Goal: Transaction & Acquisition: Obtain resource

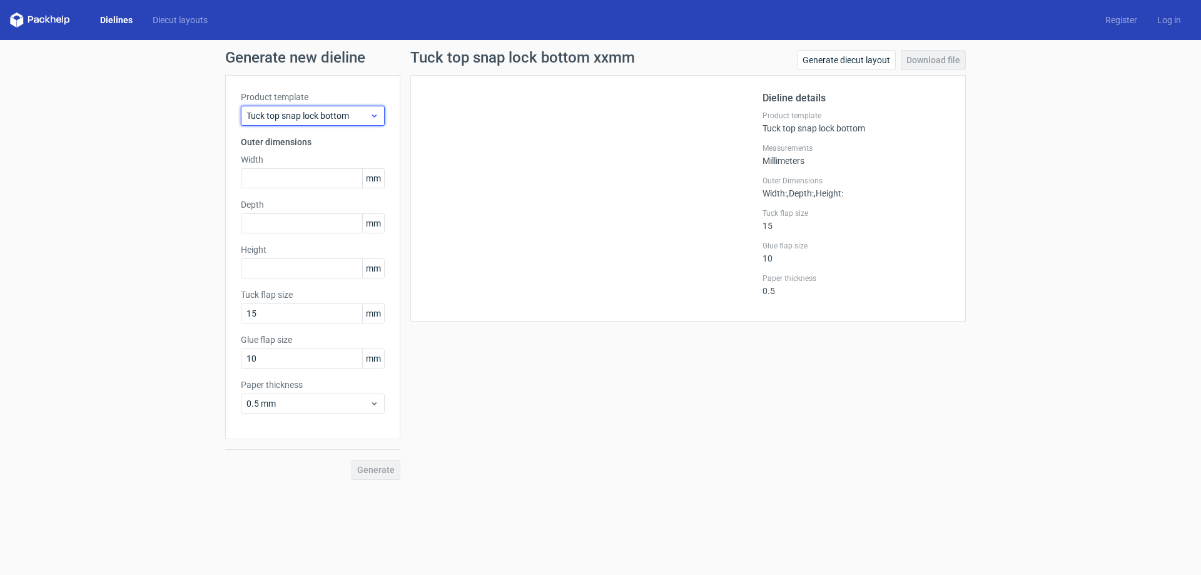
click at [315, 124] on div "Tuck top snap lock bottom" at bounding box center [313, 116] width 144 height 20
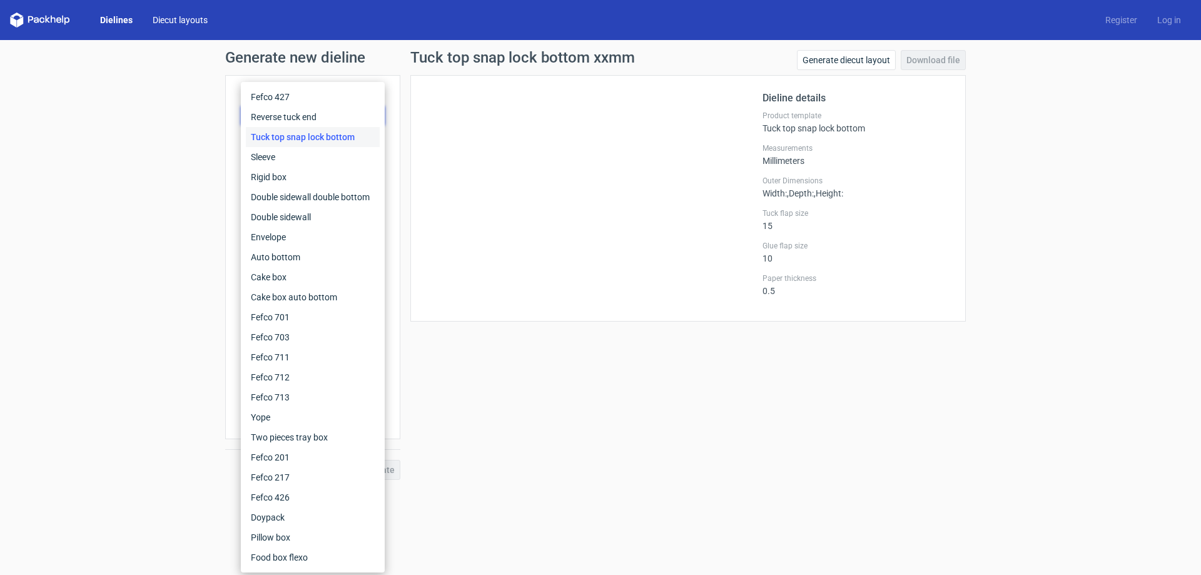
click at [180, 23] on link "Diecut layouts" at bounding box center [180, 20] width 75 height 13
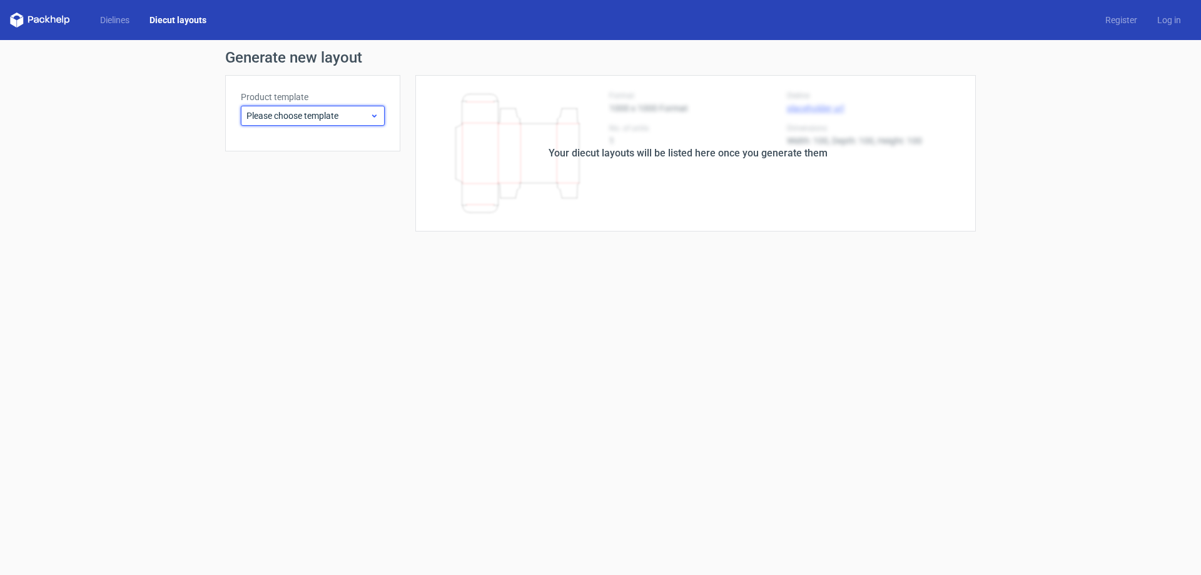
click at [291, 117] on span "Please choose template" at bounding box center [307, 115] width 123 height 13
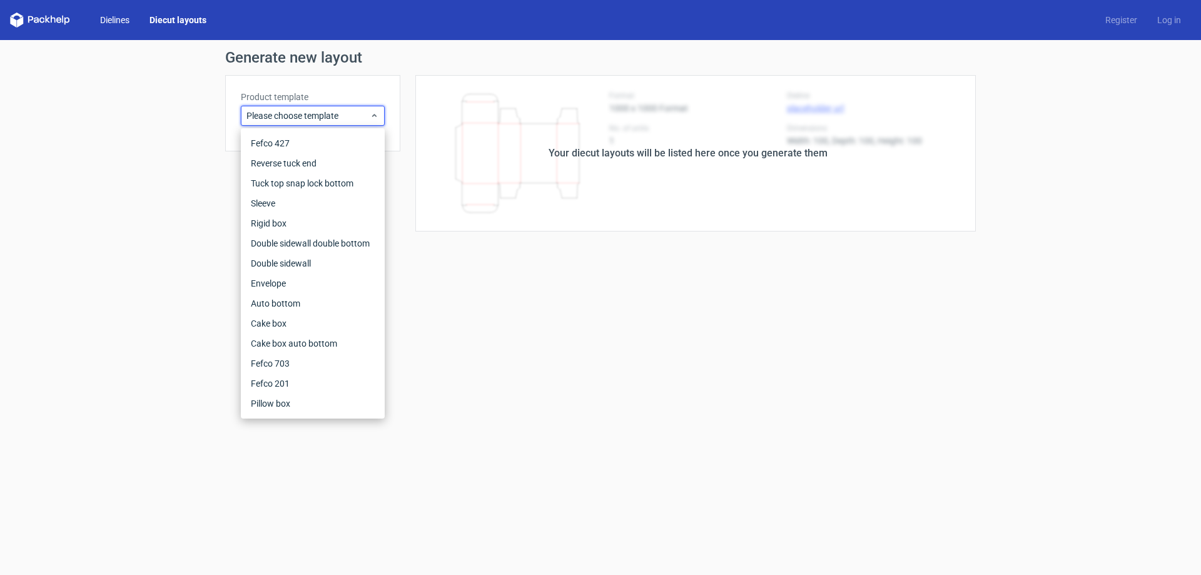
drag, startPoint x: 128, startPoint y: 3, endPoint x: 121, endPoint y: 16, distance: 14.0
click at [125, 4] on div "Dielines Diecut layouts Register Log in" at bounding box center [600, 20] width 1201 height 40
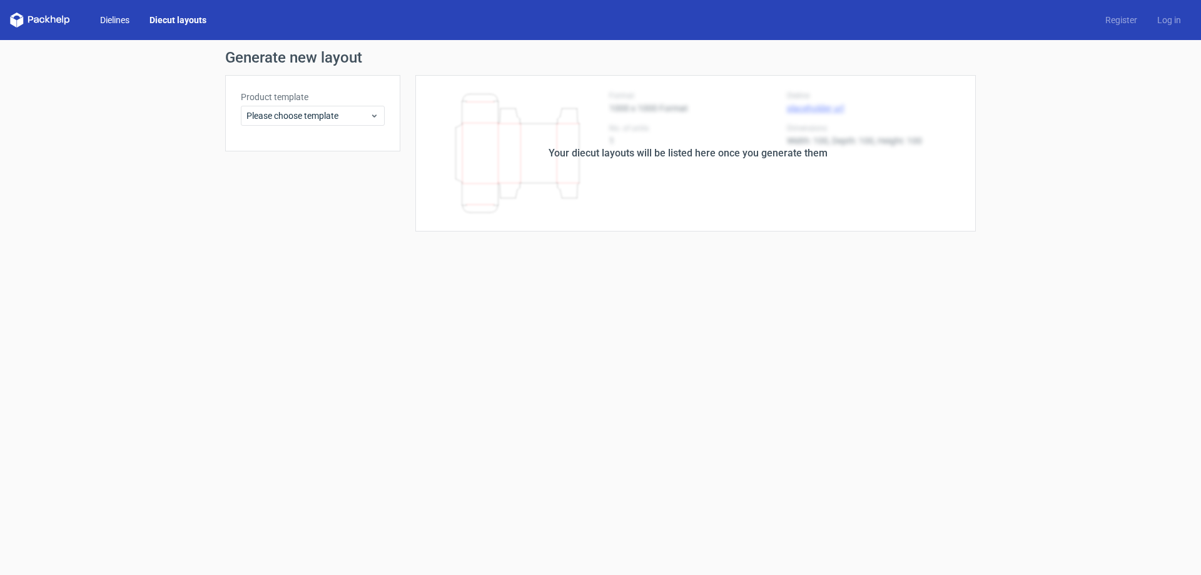
click at [121, 17] on link "Dielines" at bounding box center [114, 20] width 49 height 13
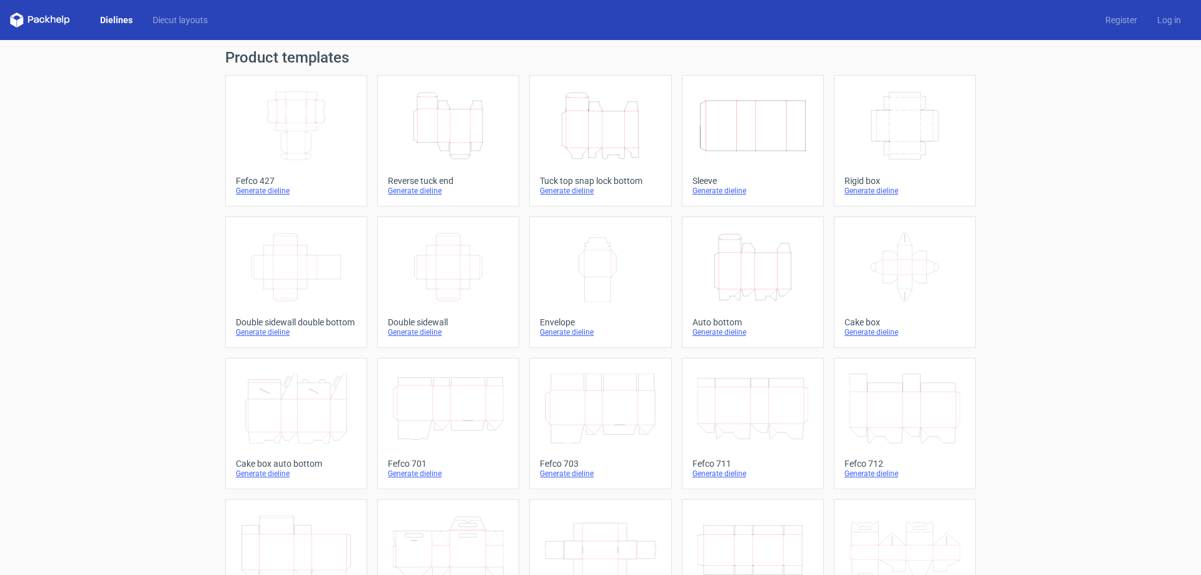
click at [443, 292] on icon "Width Depth Height" at bounding box center [448, 267] width 111 height 70
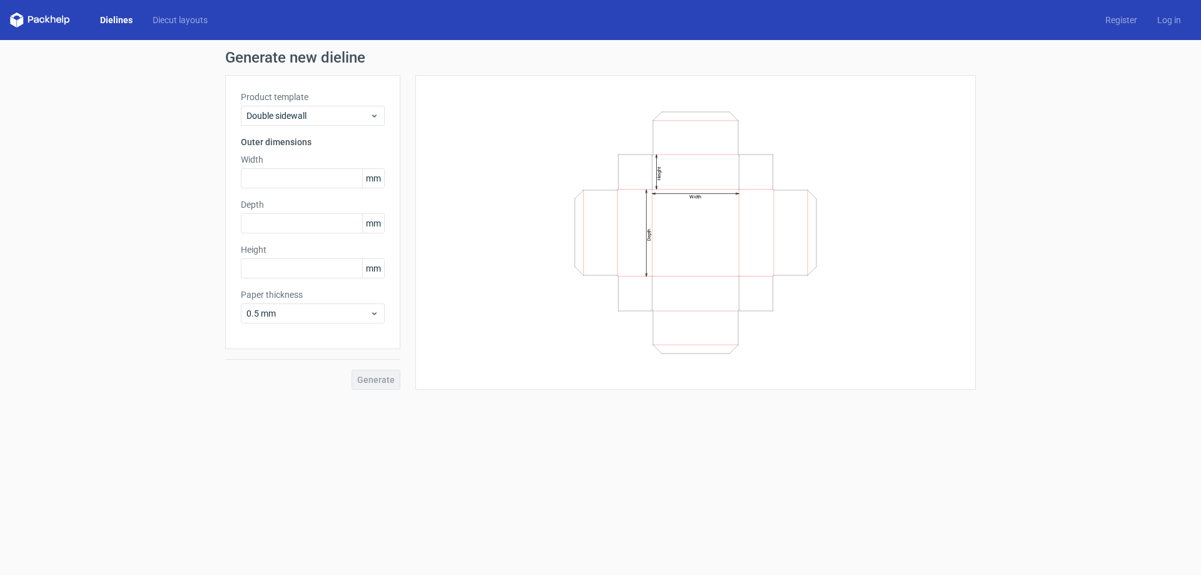
click at [288, 190] on div "Product template Double sidewall Outer dimensions Width mm Depth mm Height mm P…" at bounding box center [312, 212] width 175 height 274
click at [291, 188] on div "Product template Double sidewall Outer dimensions Width mm Depth mm Height mm P…" at bounding box center [312, 212] width 175 height 274
click at [293, 182] on input "text" at bounding box center [313, 178] width 144 height 20
type input "150"
type input "160"
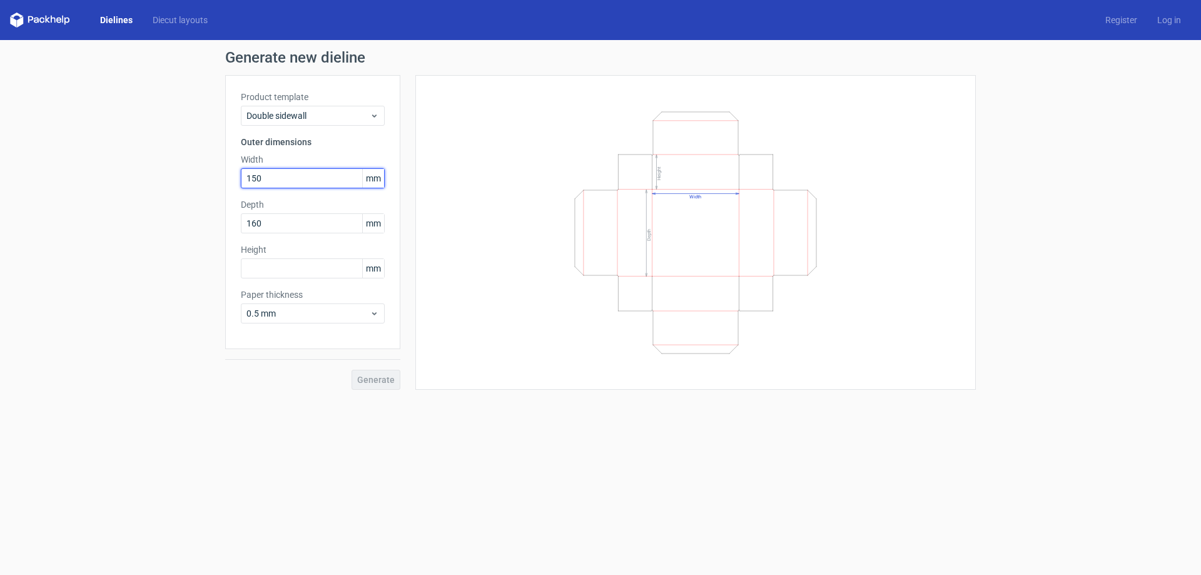
drag, startPoint x: 263, startPoint y: 181, endPoint x: 89, endPoint y: 181, distance: 173.9
click at [89, 181] on div "Generate new dieline Product template Double sidewall Outer dimensions Width 15…" at bounding box center [600, 220] width 1201 height 360
type input "240"
type input "200"
type input "5"
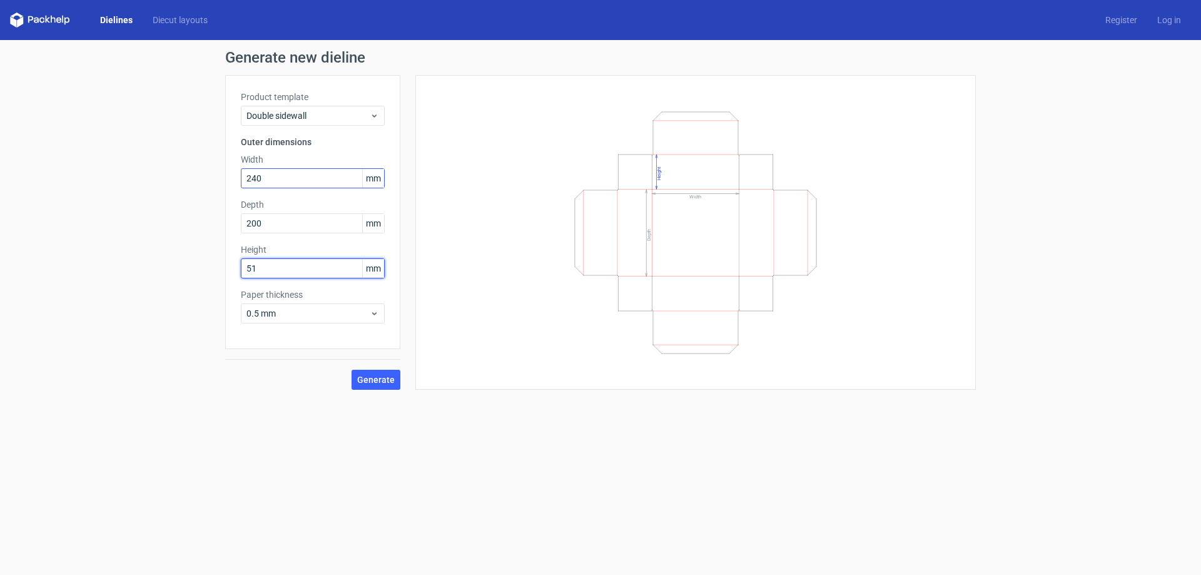
type input "51"
click at [310, 175] on input "240" at bounding box center [313, 178] width 144 height 20
drag, startPoint x: 281, startPoint y: 221, endPoint x: 258, endPoint y: 223, distance: 23.3
click at [258, 223] on input "200" at bounding box center [313, 223] width 144 height 20
drag, startPoint x: 273, startPoint y: 169, endPoint x: 257, endPoint y: 177, distance: 18.2
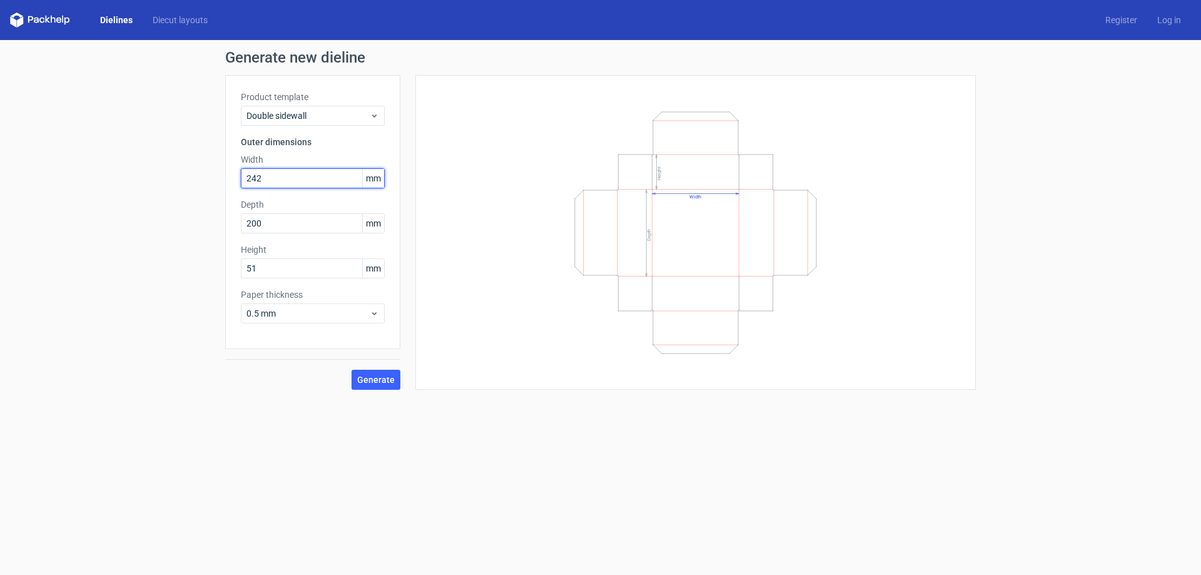
click at [257, 177] on input "242" at bounding box center [313, 178] width 144 height 20
type input "244"
drag, startPoint x: 270, startPoint y: 222, endPoint x: 258, endPoint y: 225, distance: 12.9
click at [258, 225] on input "200" at bounding box center [313, 223] width 144 height 20
type input "204"
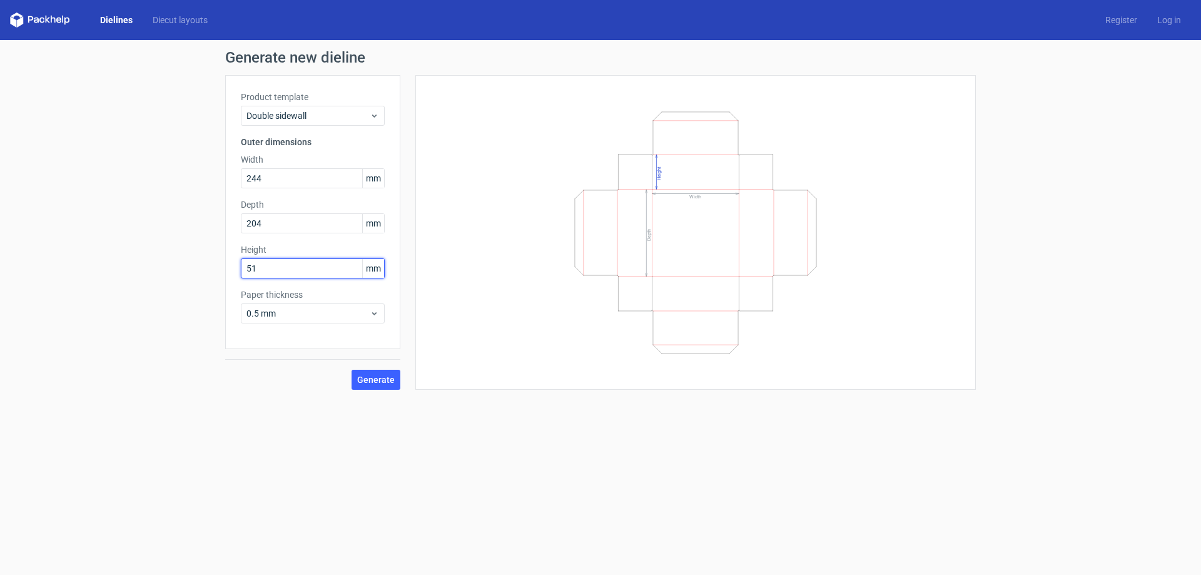
click at [252, 268] on input "51" at bounding box center [313, 268] width 144 height 20
type input "55"
drag, startPoint x: 264, startPoint y: 216, endPoint x: 256, endPoint y: 221, distance: 9.2
click at [256, 221] on input "204" at bounding box center [313, 223] width 144 height 20
type input "205"
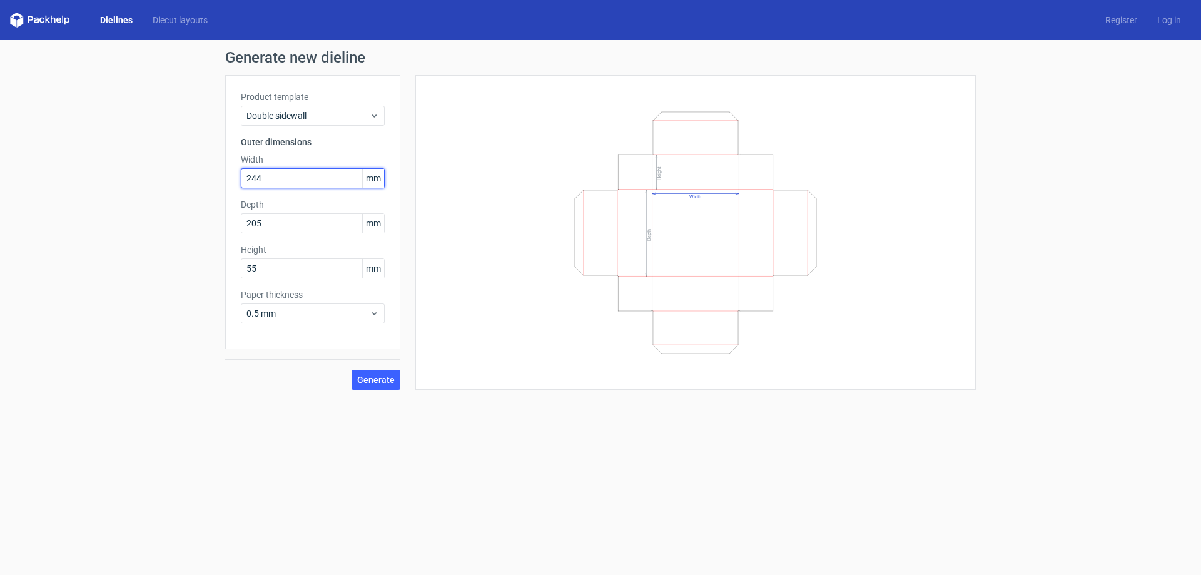
drag, startPoint x: 263, startPoint y: 179, endPoint x: 256, endPoint y: 179, distance: 6.9
click at [256, 179] on input "244" at bounding box center [313, 178] width 144 height 20
type input "245"
click at [190, 392] on div "Generate new dieline Product template Double sidewall Outer dimensions Width 24…" at bounding box center [600, 220] width 1201 height 360
click at [363, 377] on span "Generate" at bounding box center [376, 379] width 38 height 9
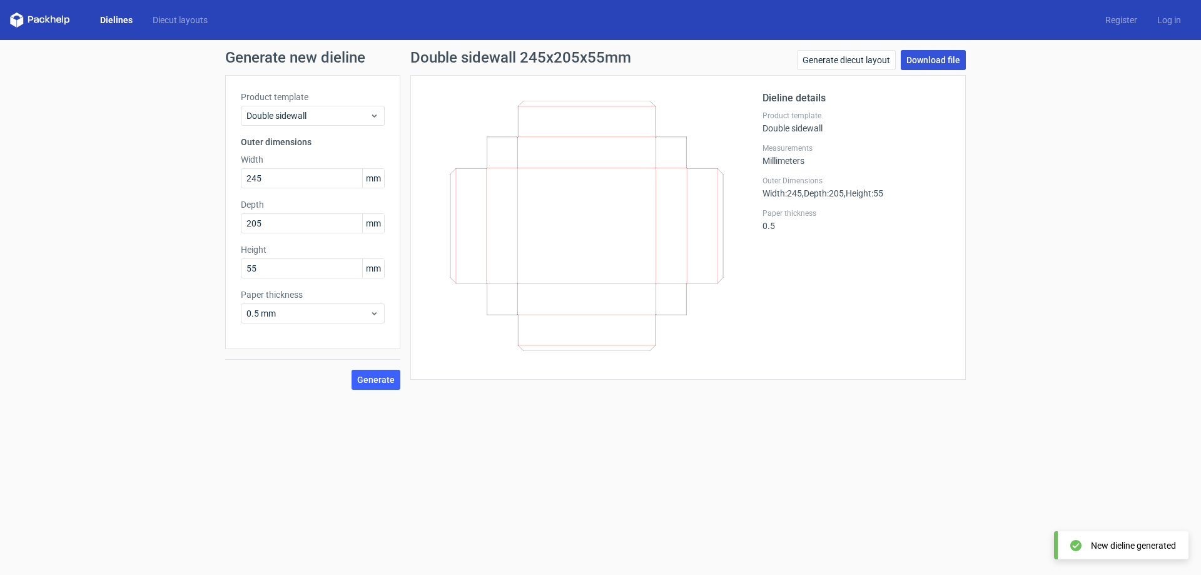
click at [926, 61] on link "Download file" at bounding box center [933, 60] width 65 height 20
click at [563, 434] on form "Generate new dieline Product template Double sidewall Outer dimensions Width 24…" at bounding box center [600, 307] width 1201 height 535
click at [736, 403] on form "Generate new dieline Product template Double sidewall Outer dimensions Width 24…" at bounding box center [600, 307] width 1201 height 535
drag, startPoint x: 275, startPoint y: 225, endPoint x: 128, endPoint y: 225, distance: 146.4
click at [129, 225] on div "Generate new dieline Product template Double sidewall Outer dimensions Width 24…" at bounding box center [600, 220] width 1201 height 360
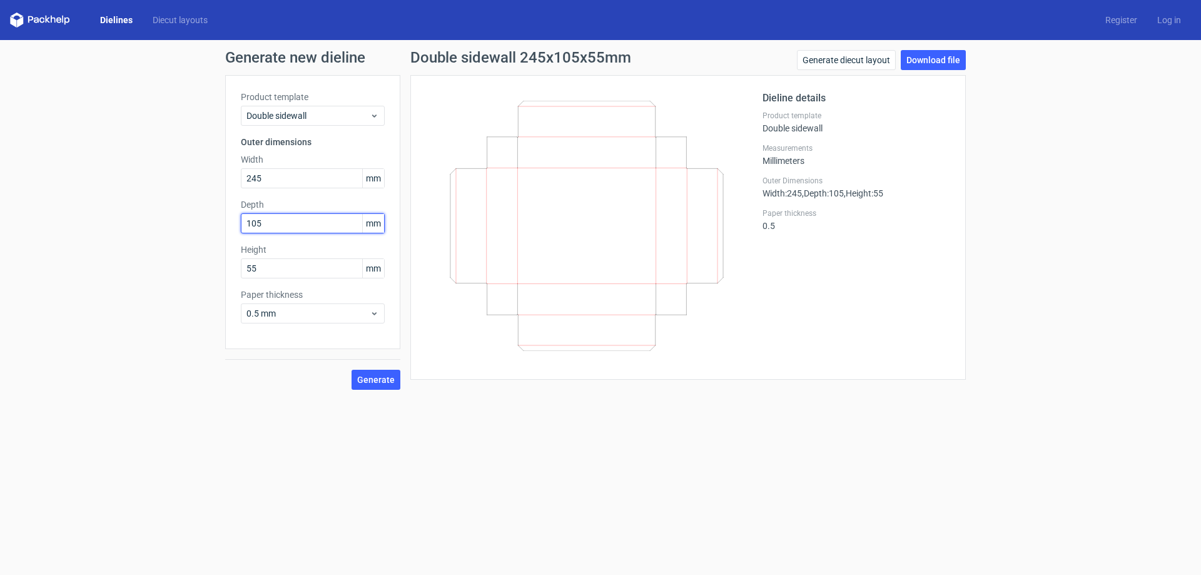
type input "105"
click at [268, 407] on form "Generate new dieline Product template Double sidewall Outer dimensions Width 24…" at bounding box center [600, 307] width 1201 height 535
click at [410, 375] on div "Double sidewall 245x105x55mm Generate diecut layout Download file Dieline detai…" at bounding box center [687, 220] width 575 height 340
click at [394, 380] on span "Generate" at bounding box center [376, 379] width 38 height 9
click at [949, 58] on link "Download file" at bounding box center [933, 60] width 65 height 20
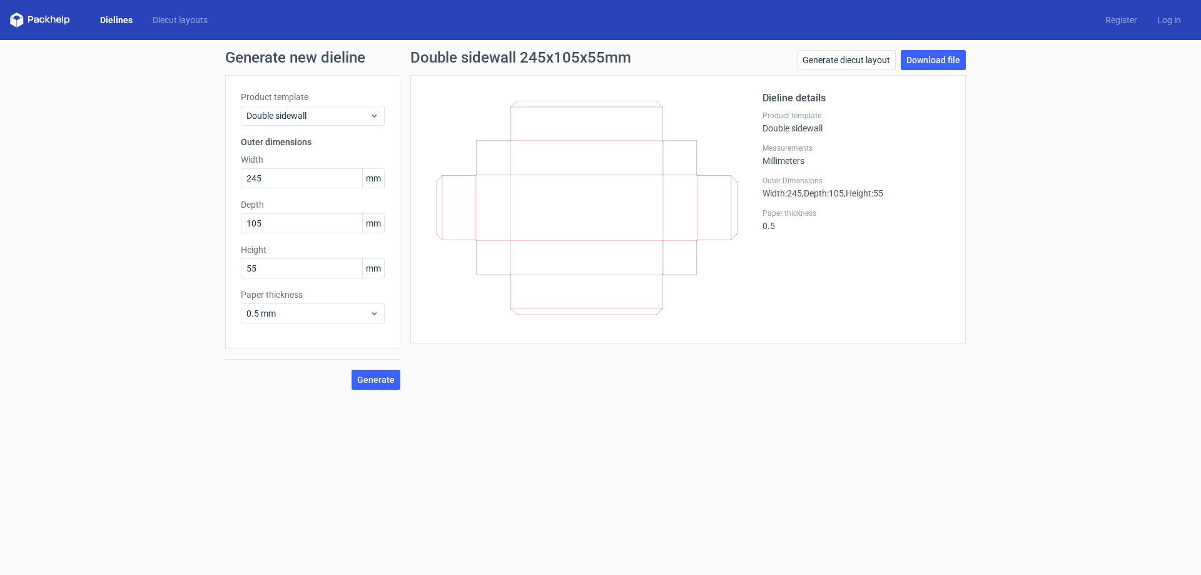
click at [444, 438] on form "Generate new dieline Product template Double sidewall Outer dimensions Width 24…" at bounding box center [600, 307] width 1201 height 535
drag, startPoint x: 686, startPoint y: 397, endPoint x: 693, endPoint y: 381, distance: 17.9
click at [686, 397] on div "Generate new dieline Product template Double sidewall Outer dimensions Width 24…" at bounding box center [600, 220] width 1201 height 360
click at [111, 22] on link "Dielines" at bounding box center [116, 20] width 53 height 13
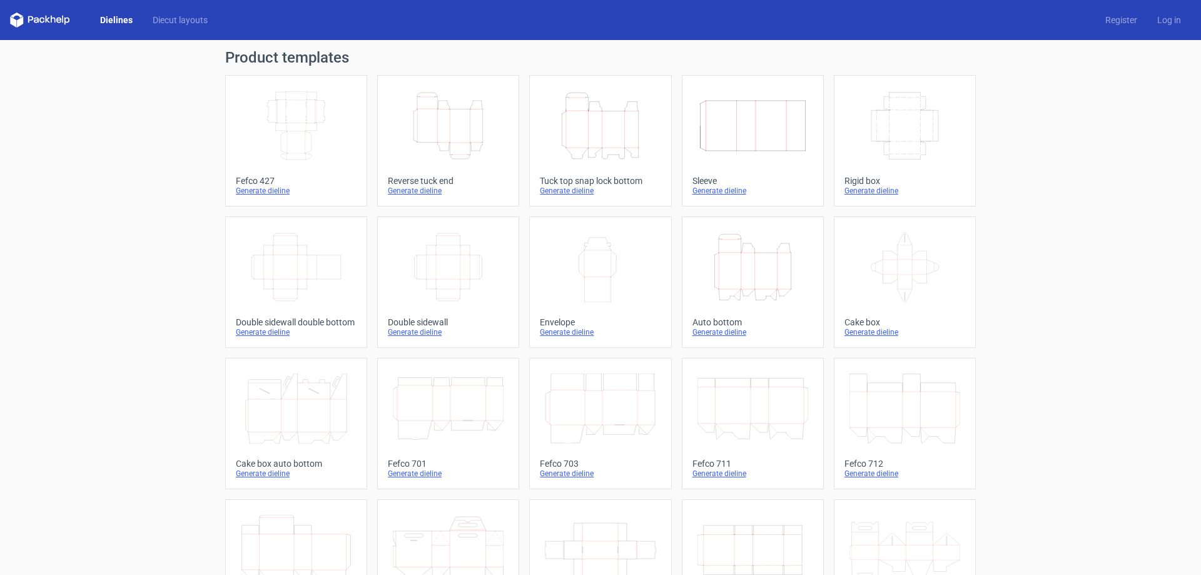
click at [263, 109] on icon "Width Depth Height" at bounding box center [296, 126] width 111 height 70
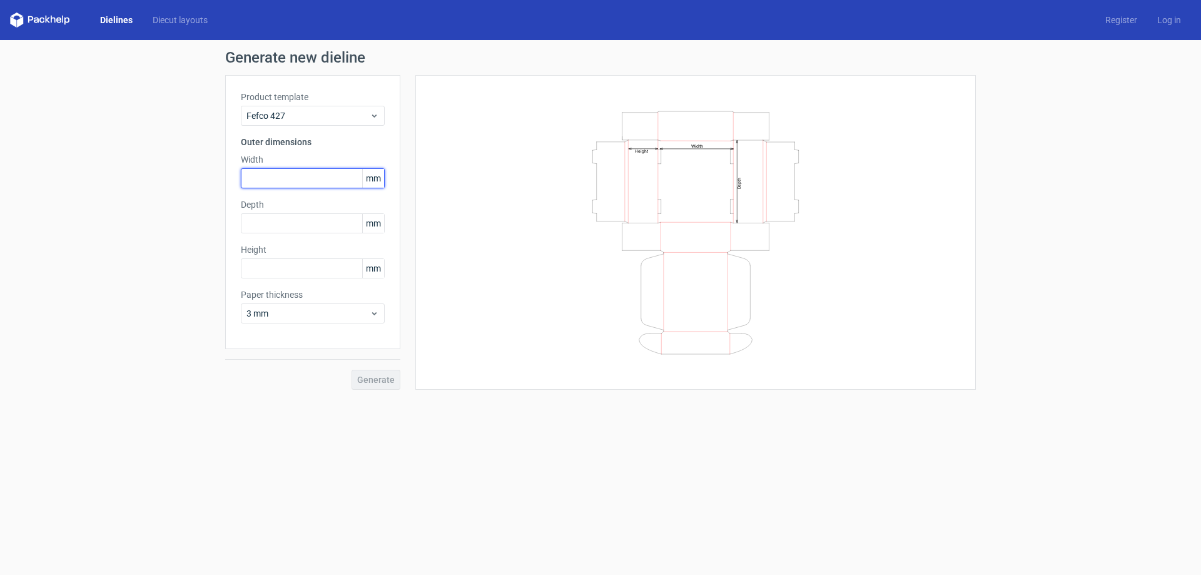
click at [263, 170] on input "text" at bounding box center [313, 178] width 144 height 20
type input "260"
click at [312, 223] on input "text" at bounding box center [313, 223] width 144 height 20
type input "4"
type input "180"
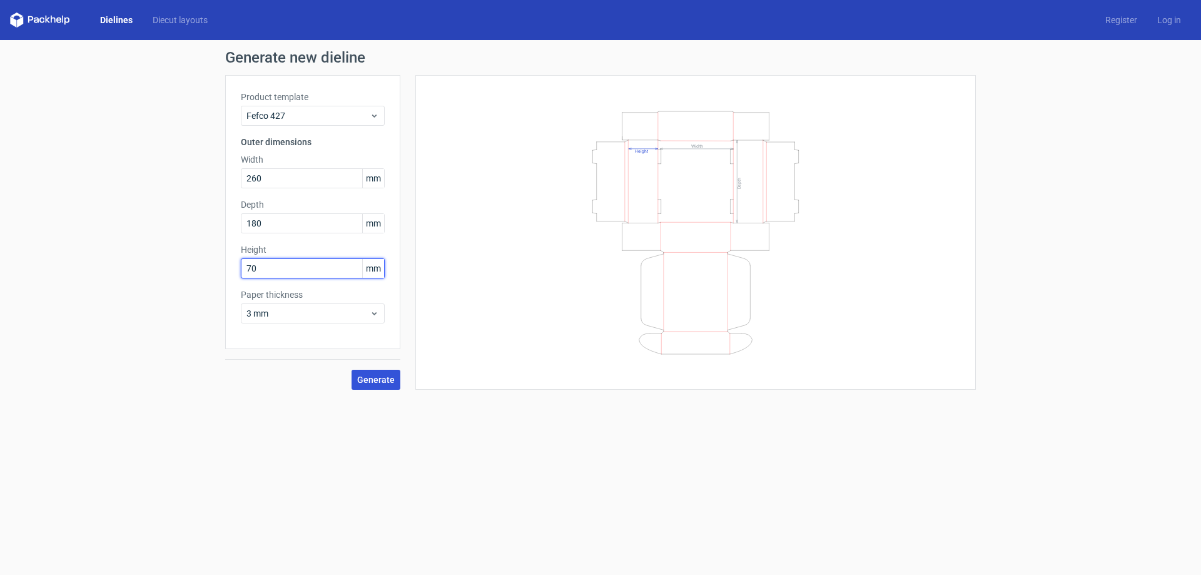
type input "70"
click at [387, 388] on button "Generate" at bounding box center [376, 380] width 49 height 20
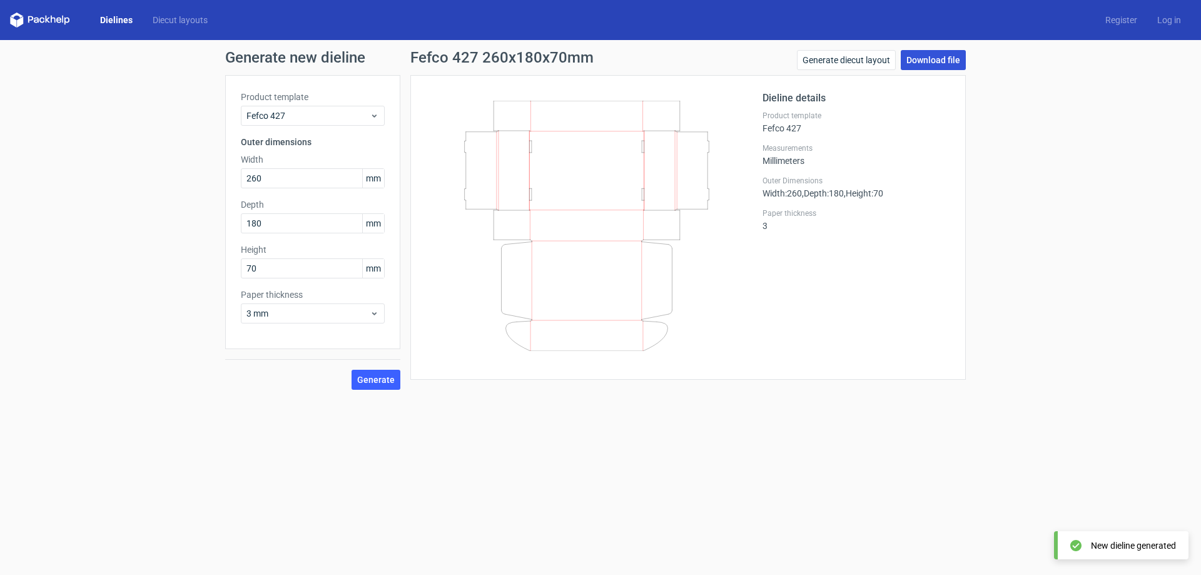
click at [928, 64] on link "Download file" at bounding box center [933, 60] width 65 height 20
click at [839, 275] on div "Dieline details Product template Fefco 427 Measurements Millimeters Outer Dimen…" at bounding box center [857, 227] width 188 height 273
